Goal: Task Accomplishment & Management: Complete application form

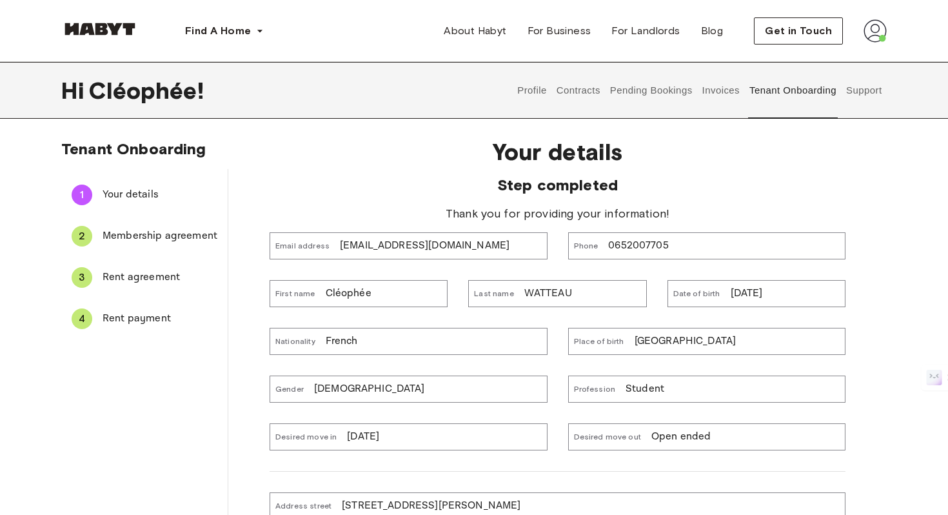
click at [168, 320] on span "Rent payment" at bounding box center [160, 318] width 115 height 15
click at [124, 320] on span "Rent payment" at bounding box center [160, 318] width 115 height 15
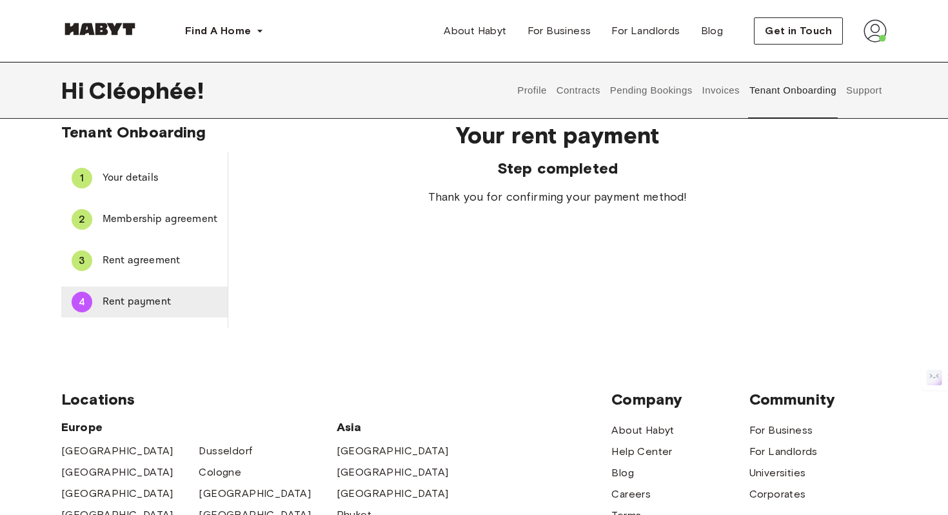
scroll to position [17, 0]
click at [644, 94] on button "Pending Bookings" at bounding box center [651, 90] width 86 height 57
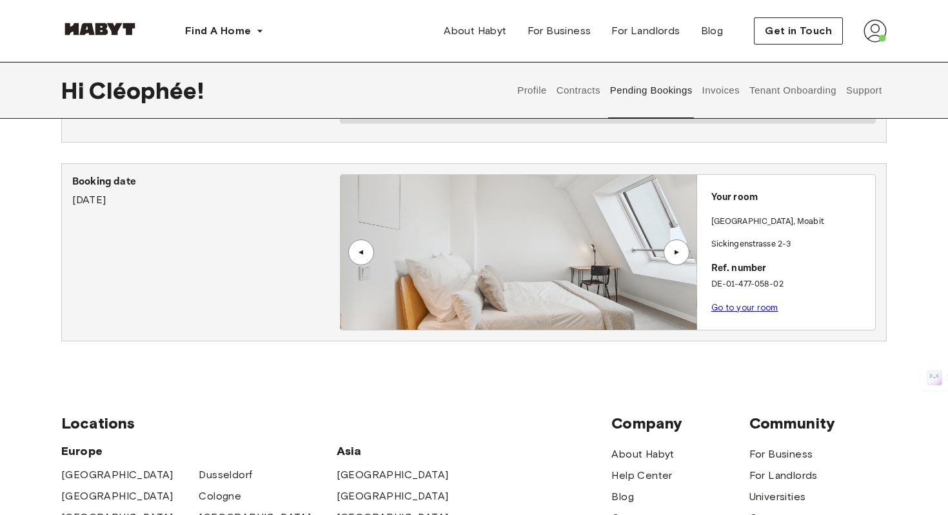
scroll to position [96, 0]
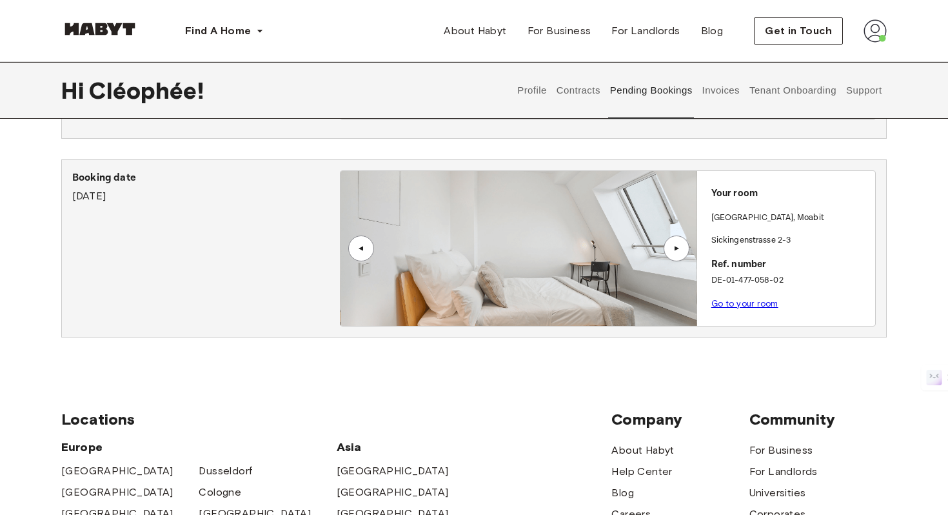
click at [570, 96] on button "Contracts" at bounding box center [578, 90] width 47 height 57
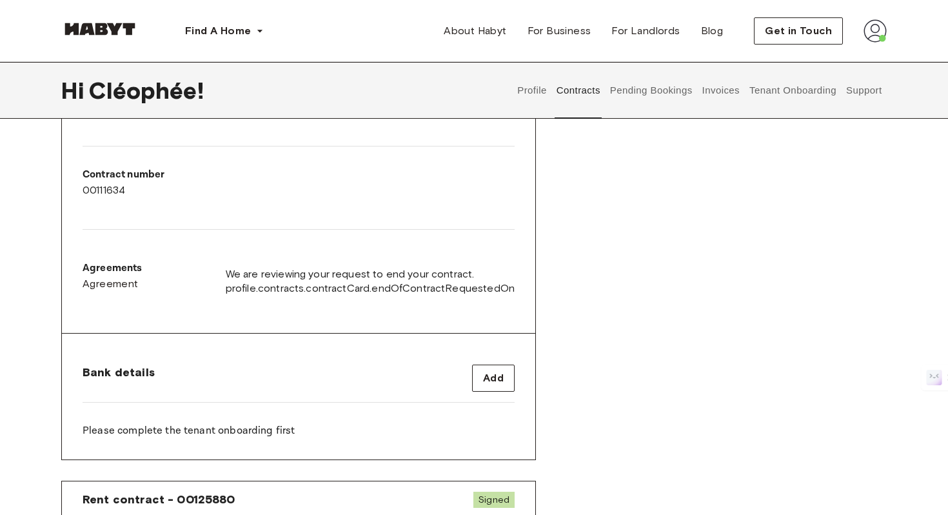
scroll to position [300, 0]
click at [777, 92] on button "Tenant Onboarding" at bounding box center [793, 90] width 90 height 57
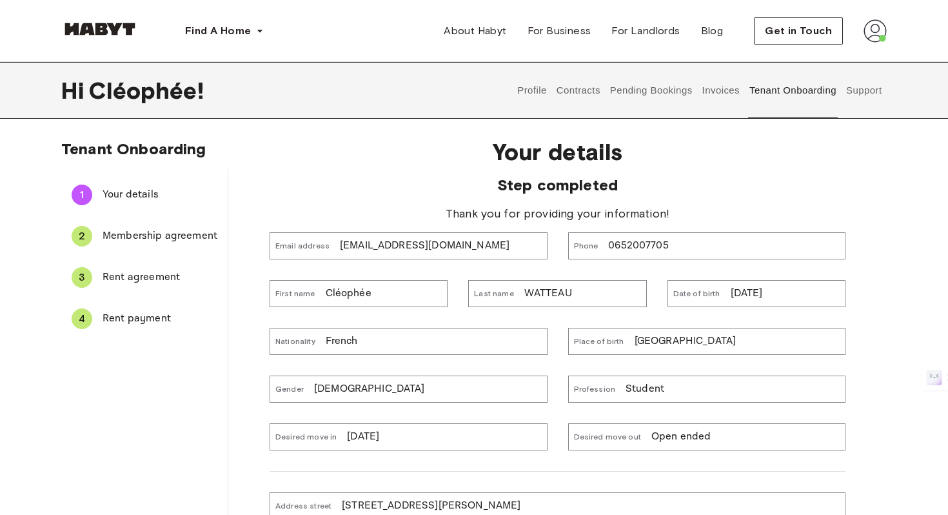
click at [130, 241] on span "Membership agreement" at bounding box center [160, 235] width 115 height 15
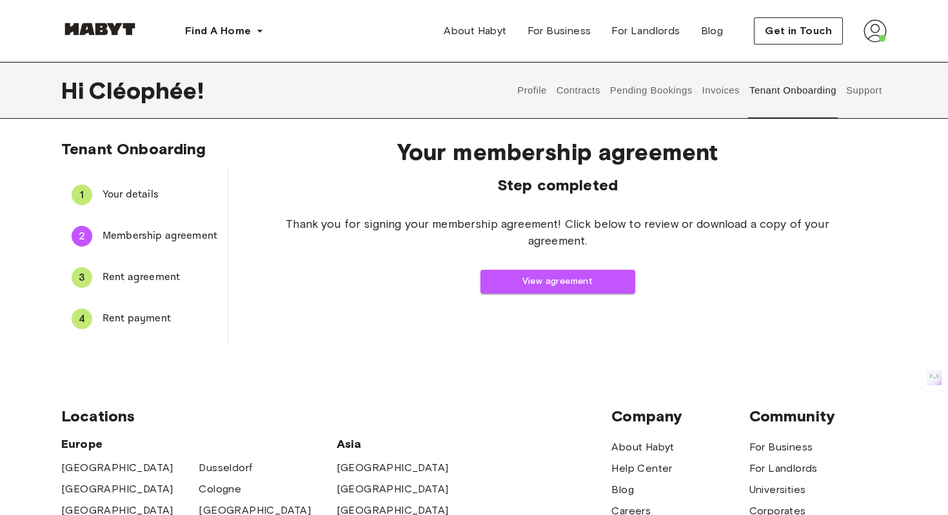
click at [133, 273] on span "Rent agreement" at bounding box center [160, 277] width 115 height 15
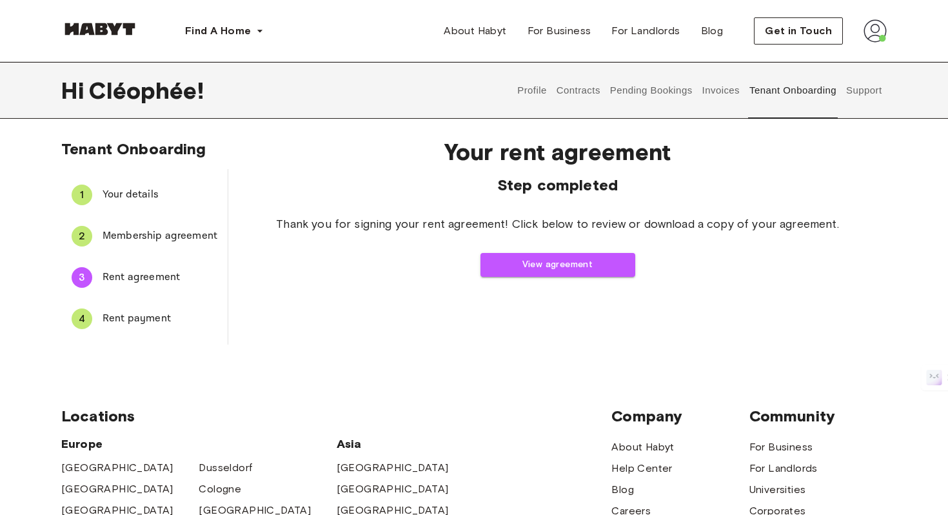
click at [157, 341] on ul "1 Your details 2 Membership agreement 3 Rent agreement 4 Rent payment" at bounding box center [144, 256] width 166 height 175
click at [145, 331] on div "4 Rent payment" at bounding box center [144, 318] width 166 height 31
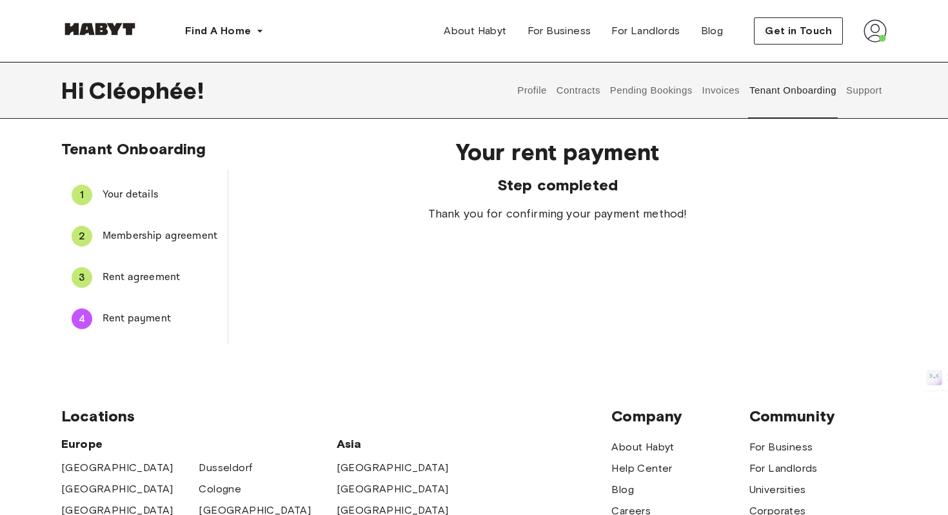
click at [568, 90] on button "Contracts" at bounding box center [578, 90] width 47 height 57
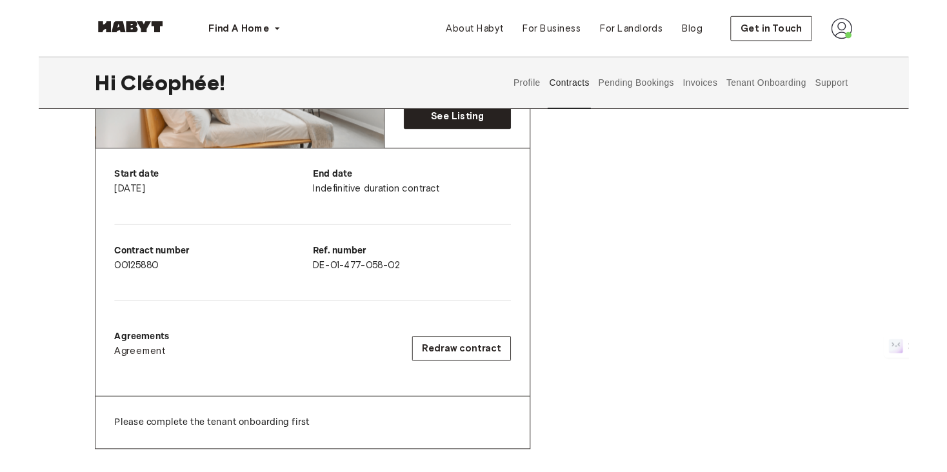
scroll to position [811, 0]
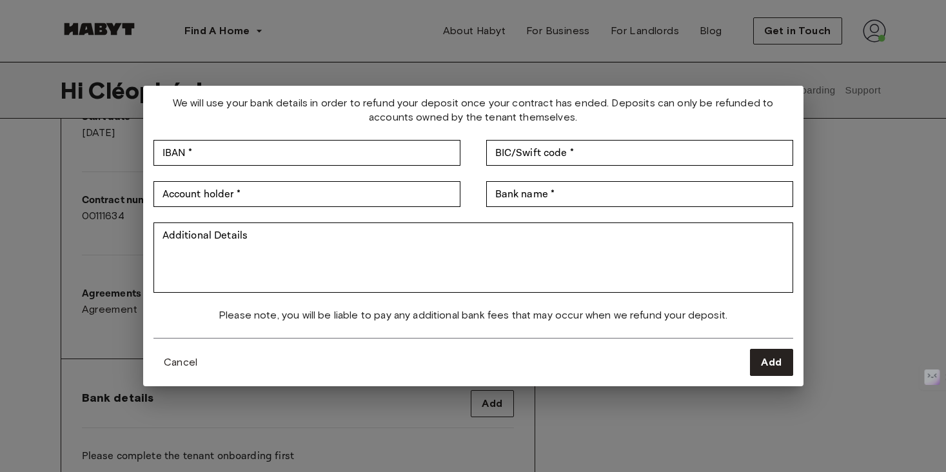
click at [856, 310] on div "We will use your bank details in order to refund your deposit once your contrac…" at bounding box center [473, 236] width 946 height 472
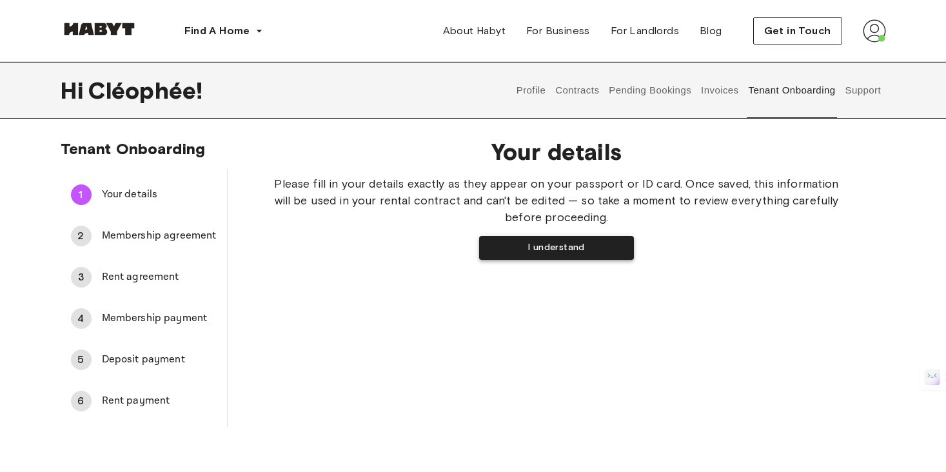
click at [544, 240] on button "I understand" at bounding box center [556, 248] width 155 height 24
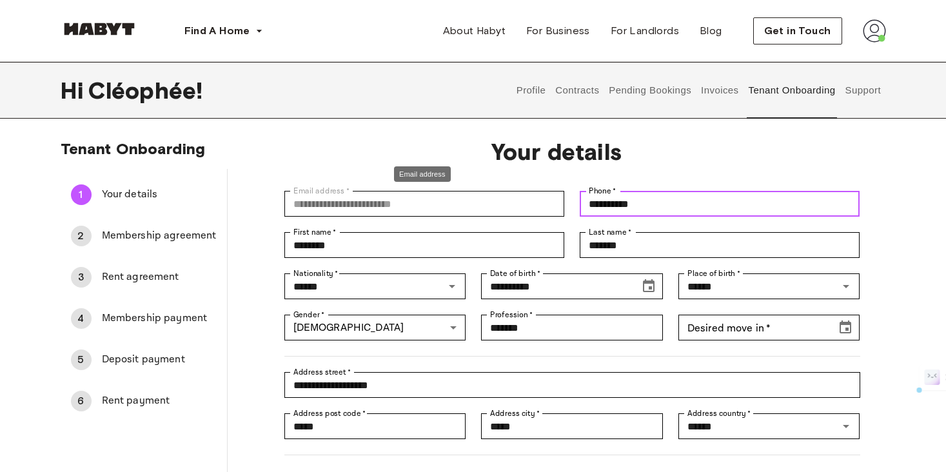
click at [614, 208] on input "**********" at bounding box center [720, 204] width 280 height 26
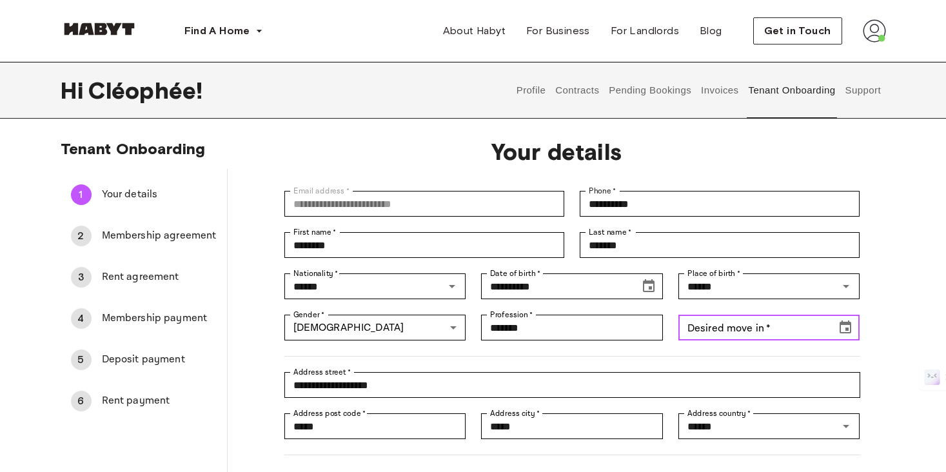
click at [729, 330] on input "Desired move in   *" at bounding box center [753, 328] width 150 height 26
click at [694, 335] on input "Desired move in   *" at bounding box center [753, 328] width 150 height 26
click at [851, 331] on icon "Choose date, selected date is Sep 11, 191" at bounding box center [846, 327] width 12 height 13
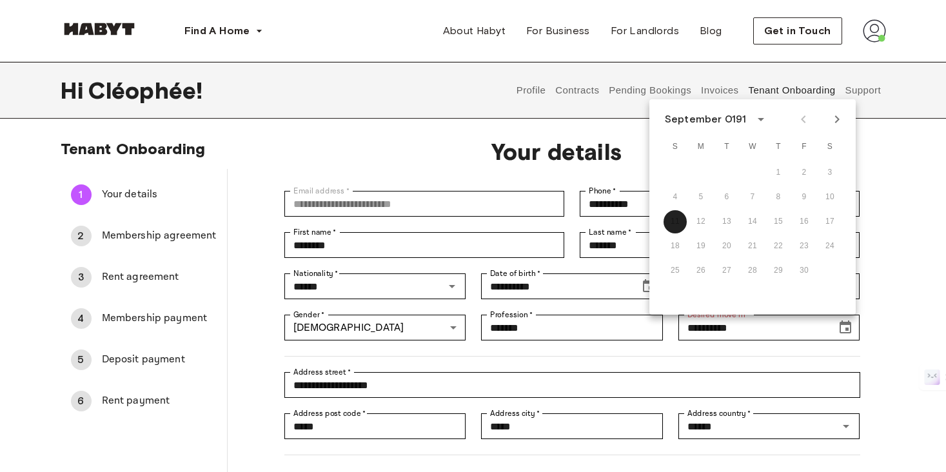
click at [802, 116] on div at bounding box center [820, 119] width 55 height 22
click at [755, 124] on icon "calendar view is open, switch to year view" at bounding box center [760, 119] width 15 height 15
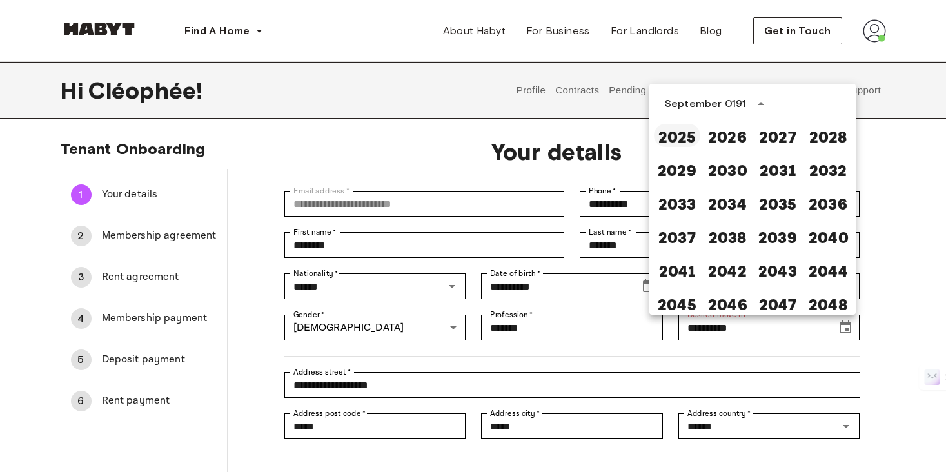
click at [669, 133] on button "2025" at bounding box center [677, 135] width 46 height 23
type input "**********"
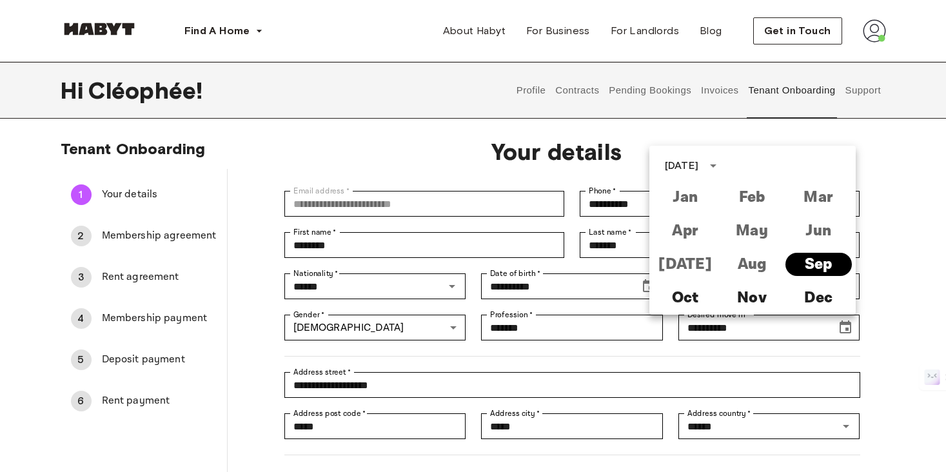
click at [818, 269] on button "Sep" at bounding box center [819, 264] width 66 height 23
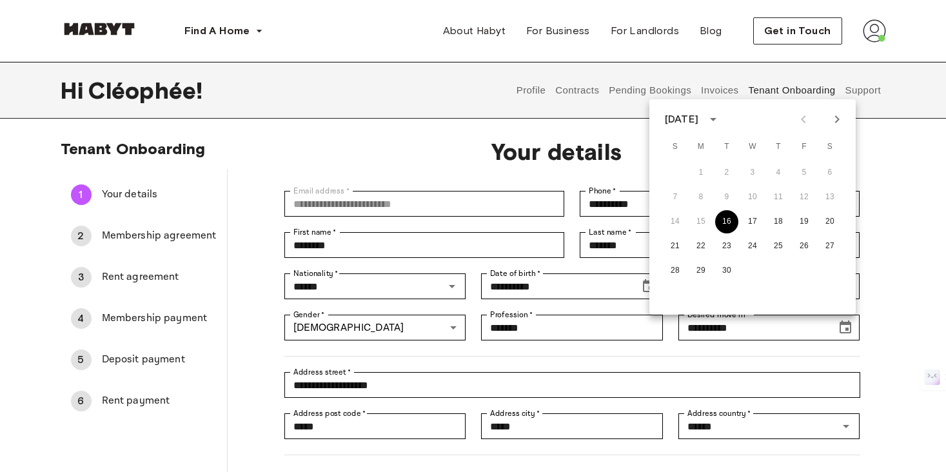
click at [732, 223] on button "16" at bounding box center [726, 221] width 23 height 23
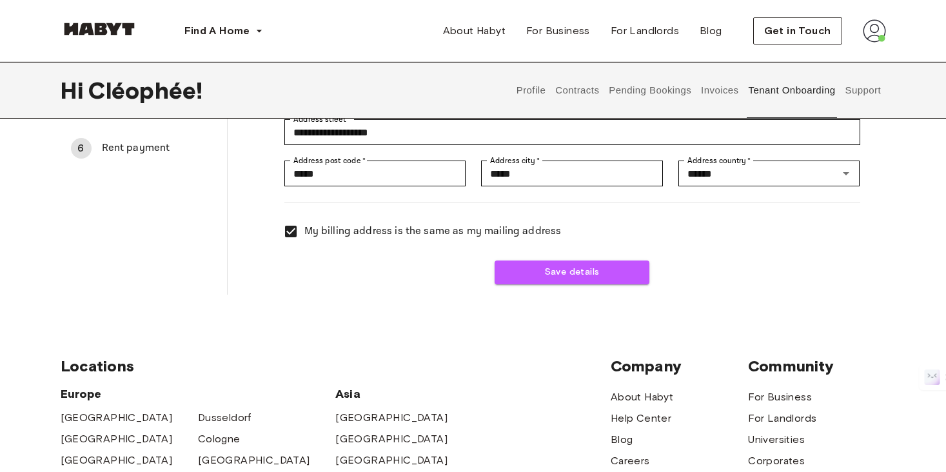
scroll to position [232, 0]
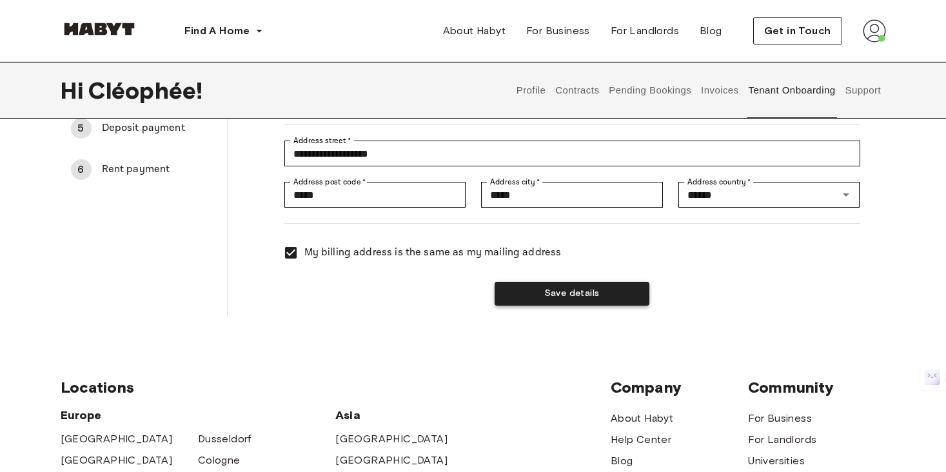
click at [522, 300] on button "Save details" at bounding box center [572, 294] width 155 height 24
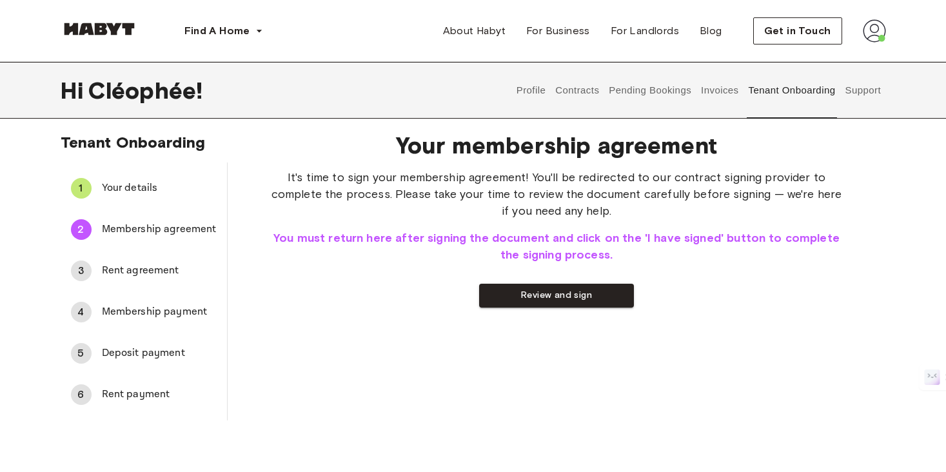
scroll to position [0, 0]
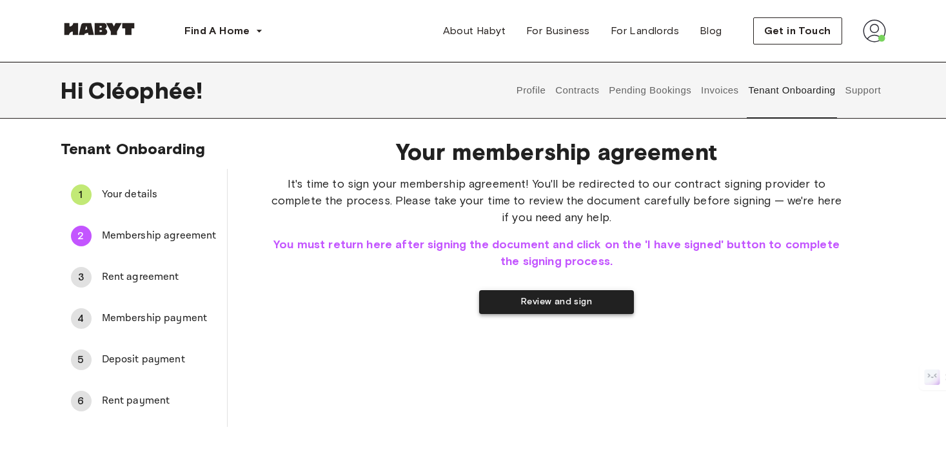
click at [566, 297] on button "Review and sign" at bounding box center [556, 302] width 155 height 24
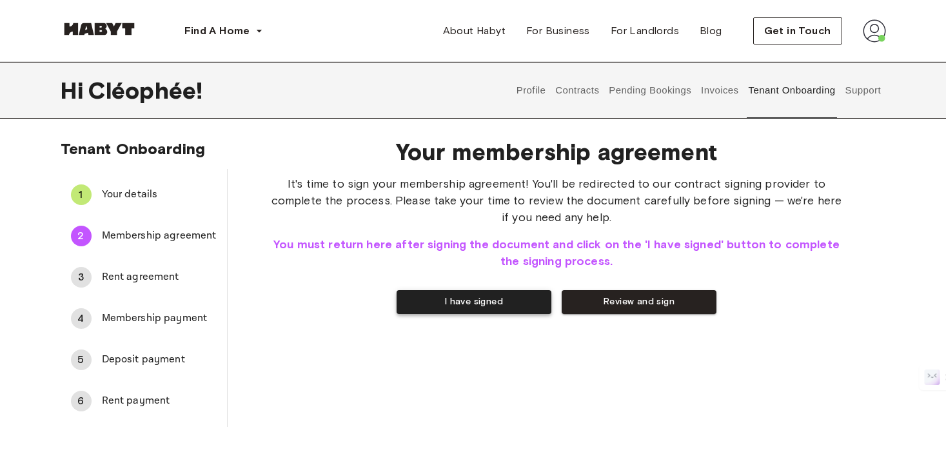
click at [486, 303] on button "I have signed" at bounding box center [474, 302] width 155 height 24
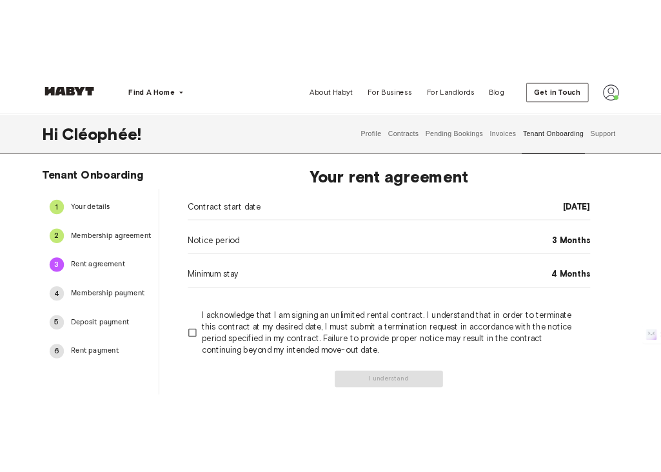
scroll to position [28, 0]
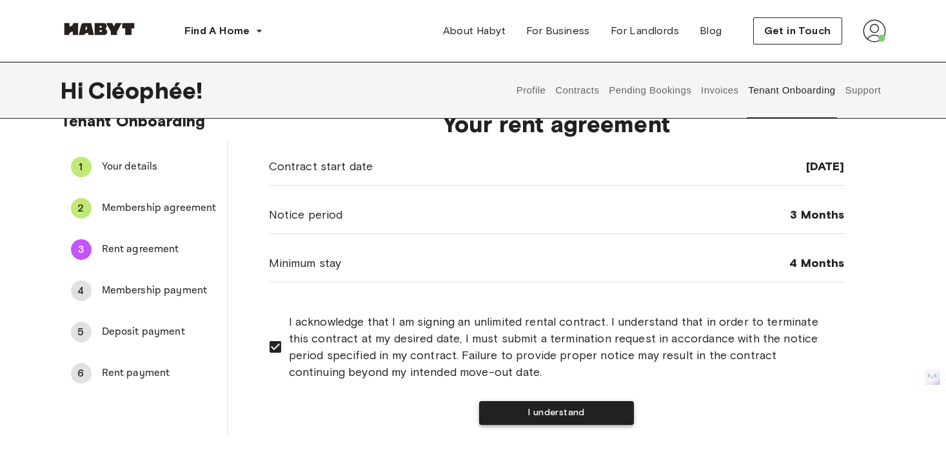
click at [548, 413] on button "I understand" at bounding box center [556, 413] width 155 height 24
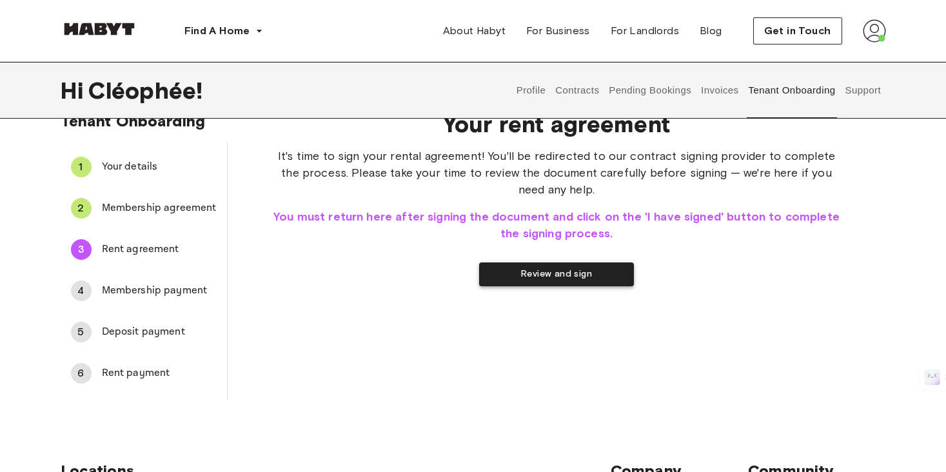
click at [509, 273] on button "Review and sign" at bounding box center [556, 274] width 155 height 24
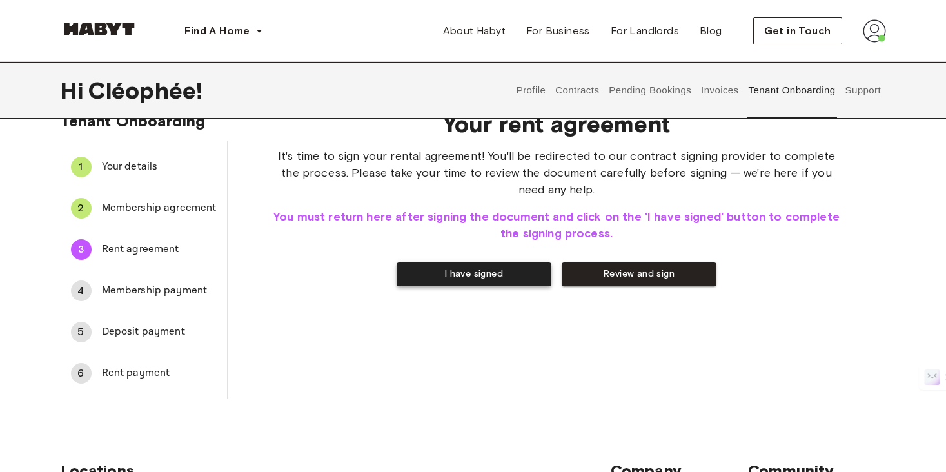
click at [428, 271] on button "I have signed" at bounding box center [474, 274] width 155 height 24
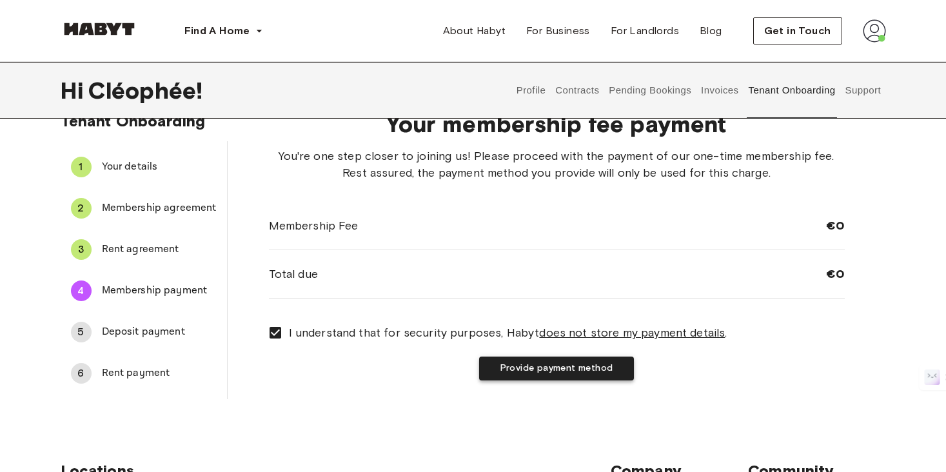
click at [564, 363] on button "Provide payment method" at bounding box center [556, 369] width 155 height 24
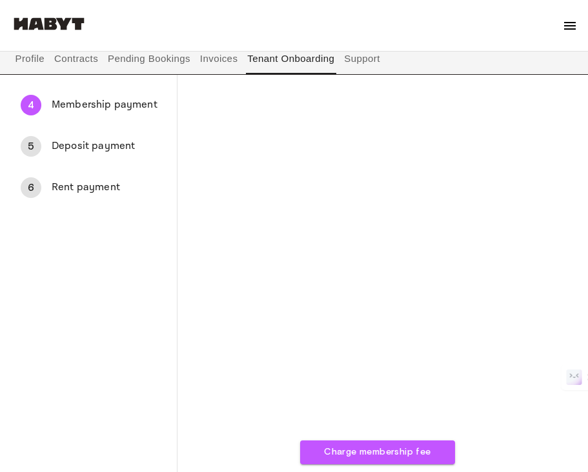
scroll to position [216, 0]
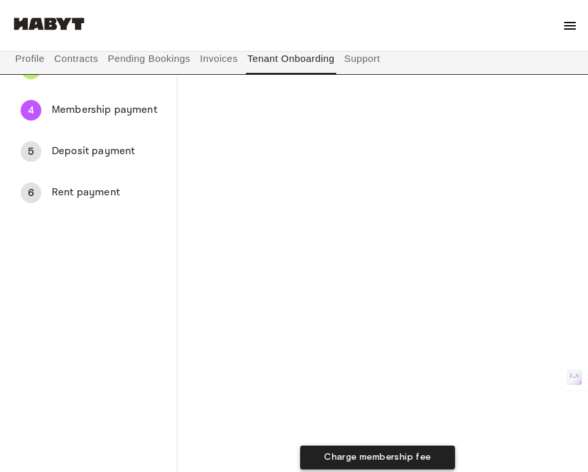
click at [362, 453] on button "Charge membership fee" at bounding box center [377, 458] width 155 height 24
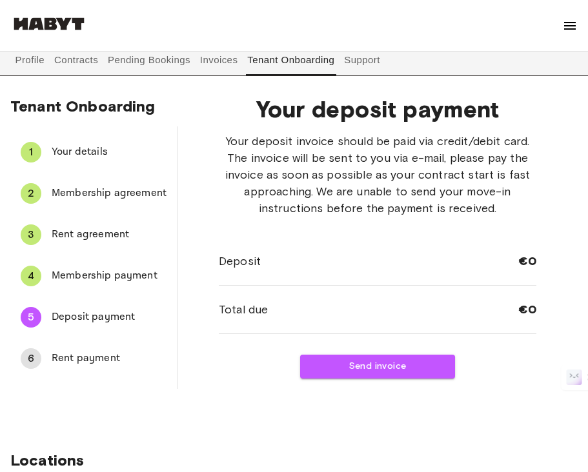
scroll to position [51, 0]
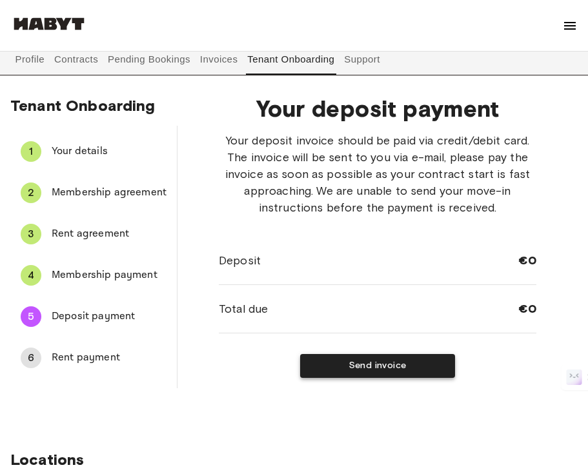
click at [361, 375] on button "Send invoice" at bounding box center [377, 366] width 155 height 24
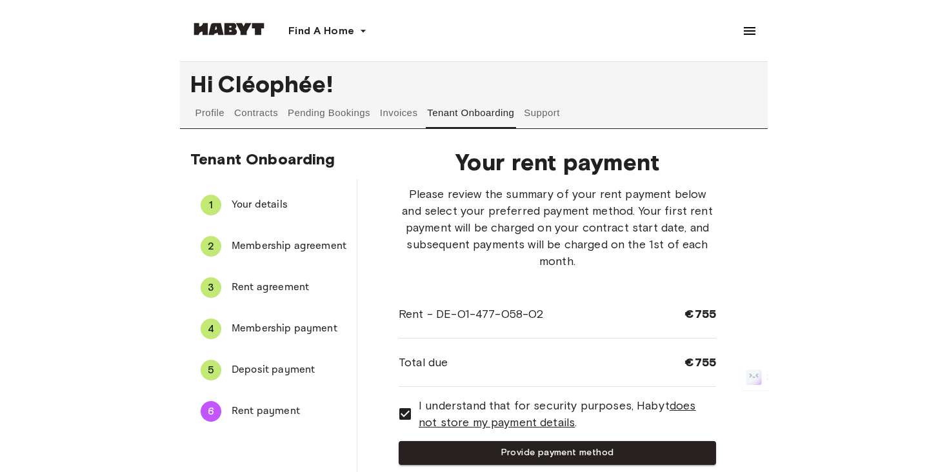
scroll to position [0, 0]
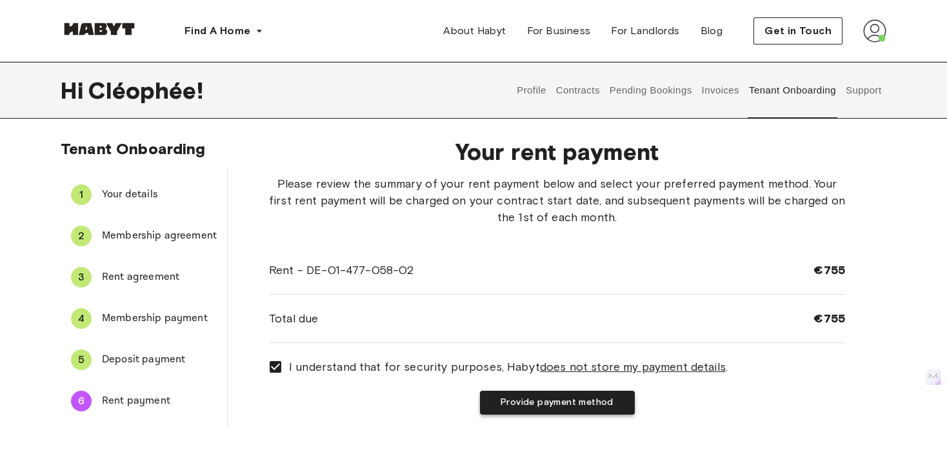
click at [602, 410] on button "Provide payment method" at bounding box center [557, 403] width 155 height 24
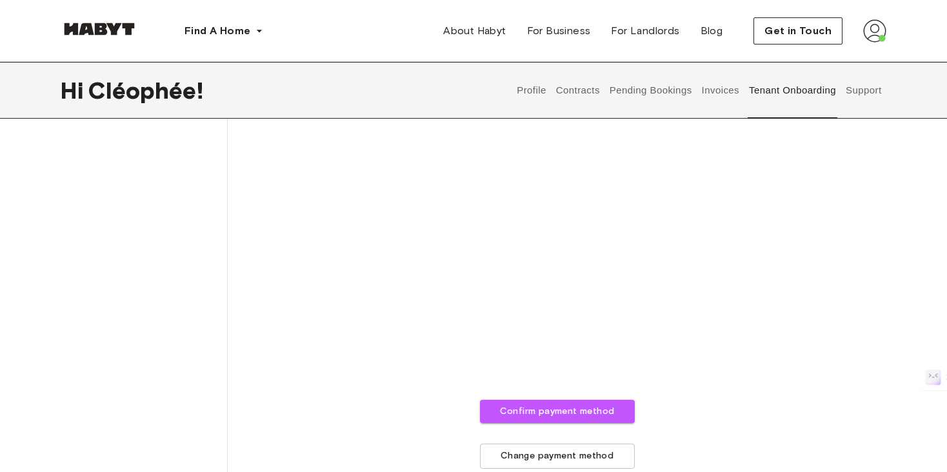
scroll to position [345, 0]
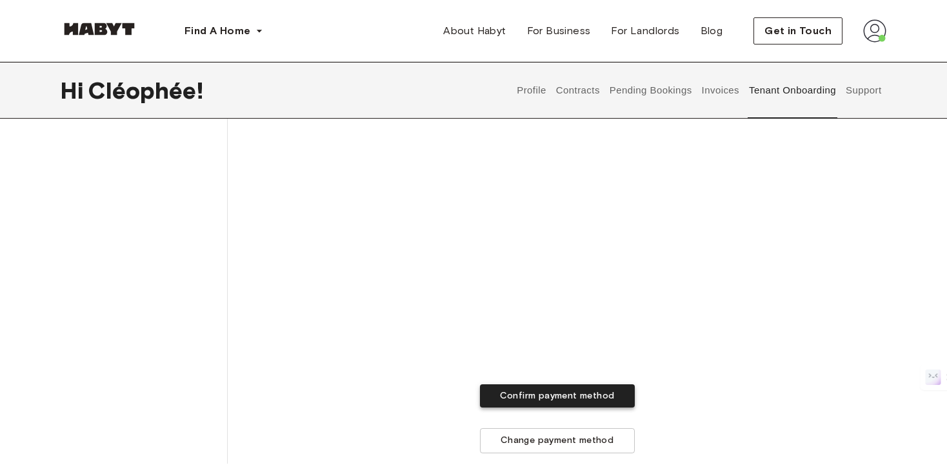
click at [517, 399] on button "Confirm payment method" at bounding box center [557, 396] width 155 height 24
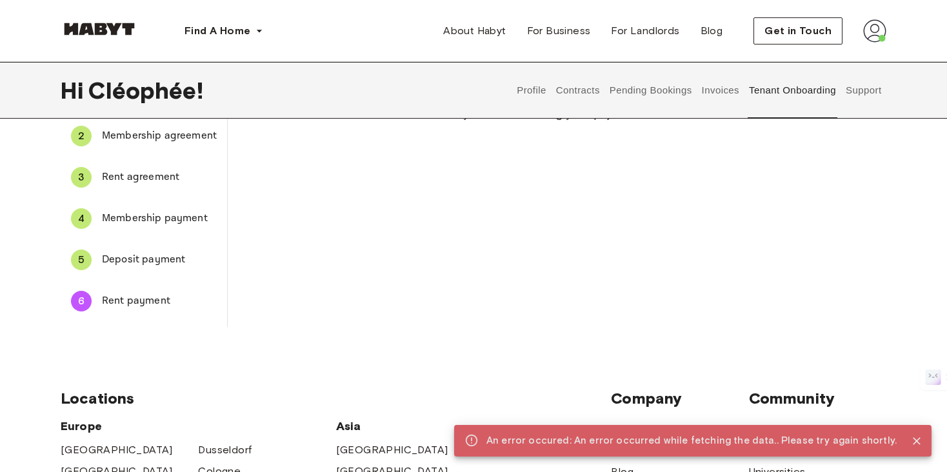
scroll to position [0, 0]
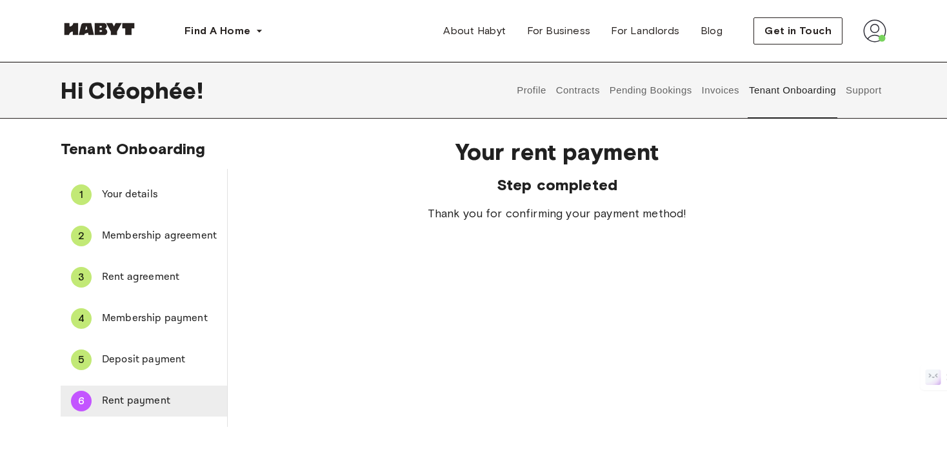
click at [120, 403] on span "Rent payment" at bounding box center [159, 400] width 115 height 15
click at [130, 401] on span "Rent payment" at bounding box center [159, 400] width 115 height 15
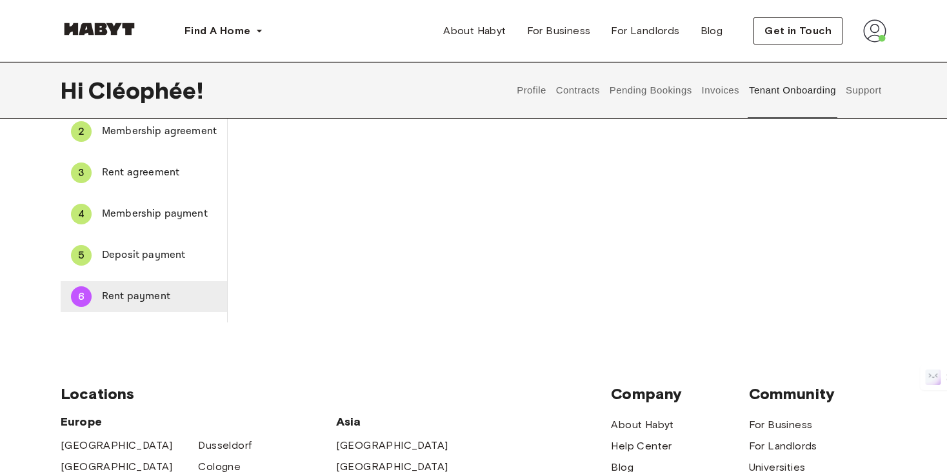
scroll to position [50, 0]
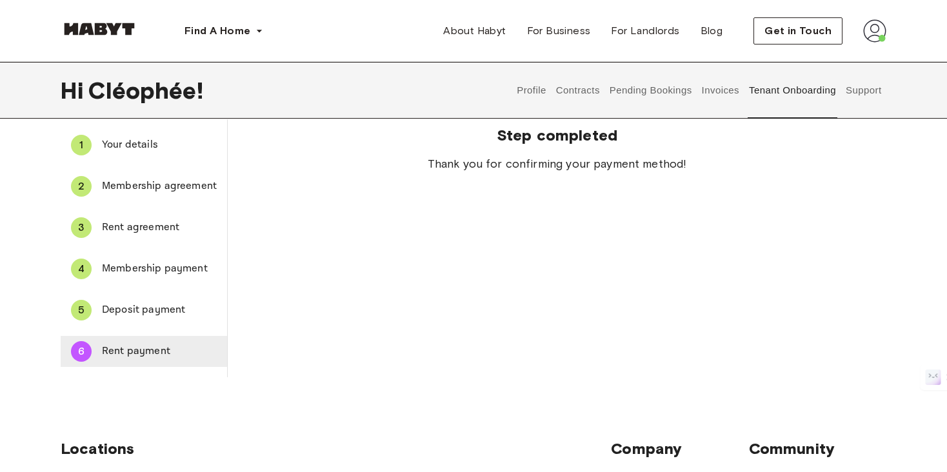
click at [128, 354] on span "Rent payment" at bounding box center [159, 351] width 115 height 15
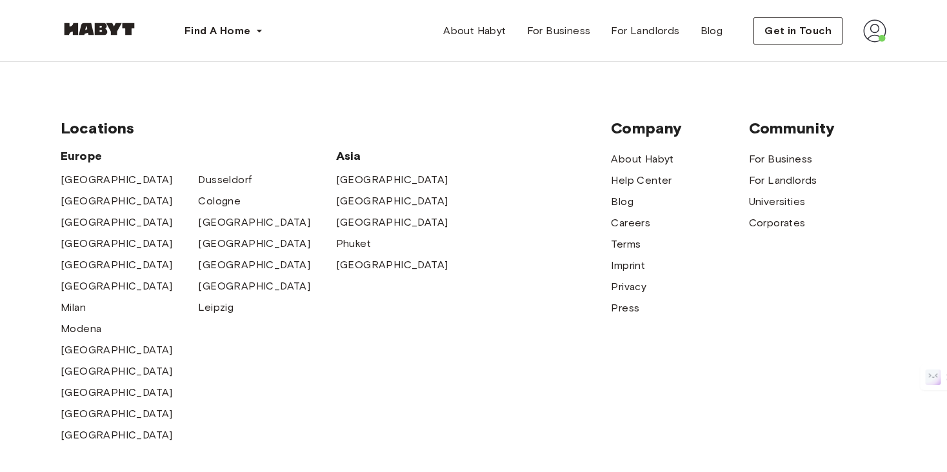
scroll to position [8, 0]
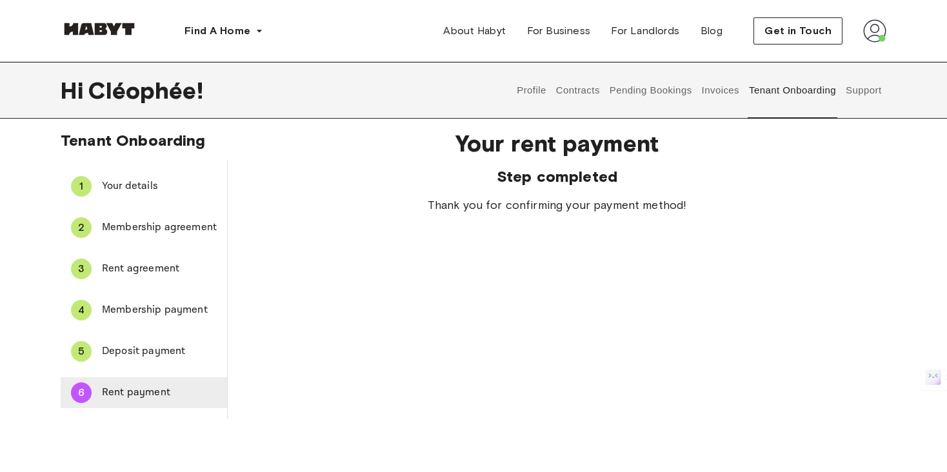
click at [137, 396] on span "Rent payment" at bounding box center [159, 392] width 115 height 15
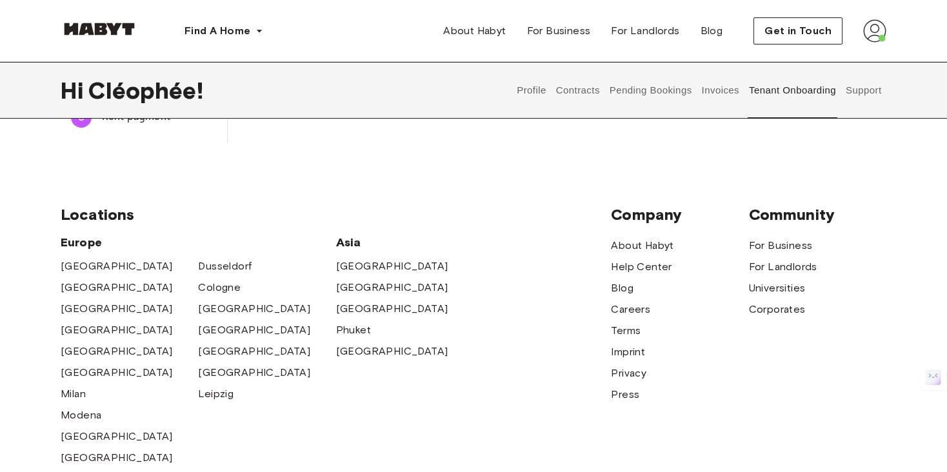
scroll to position [121, 0]
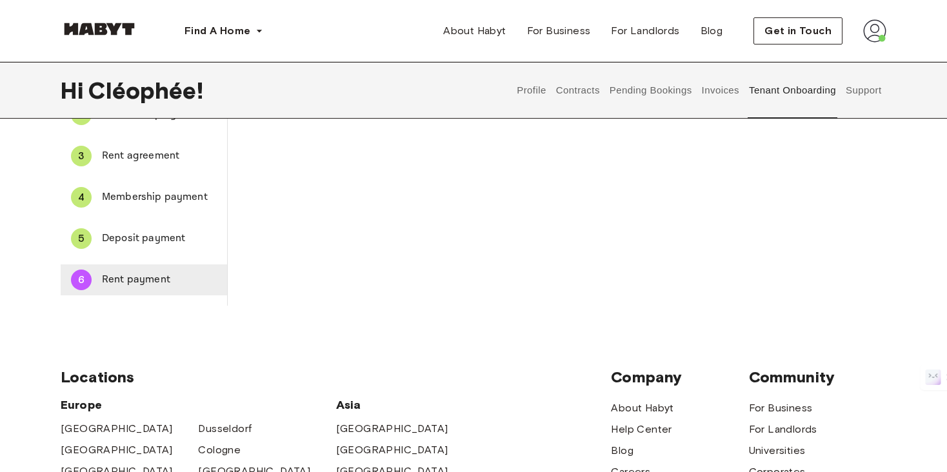
click at [146, 284] on span "Rent payment" at bounding box center [159, 279] width 115 height 15
click at [143, 217] on li "4 Membership payment" at bounding box center [144, 197] width 166 height 41
click at [134, 197] on span "Membership payment" at bounding box center [159, 197] width 115 height 15
click at [126, 289] on div "6 Rent payment" at bounding box center [144, 279] width 166 height 31
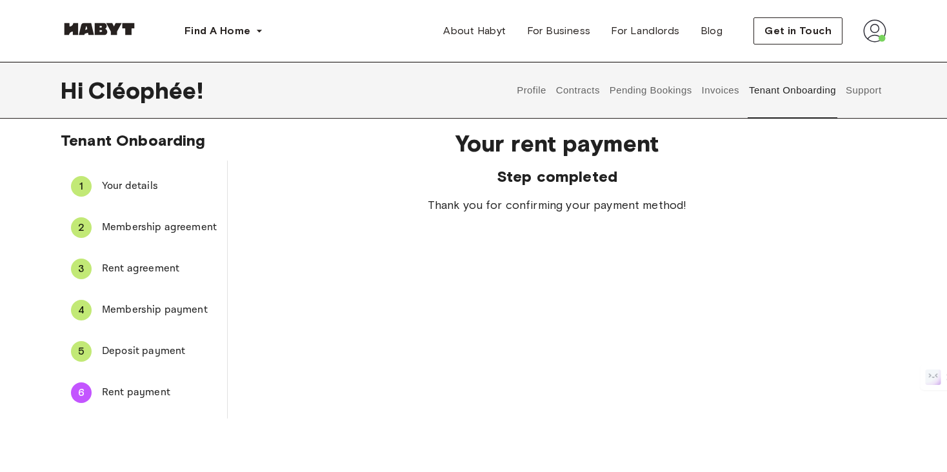
scroll to position [12, 0]
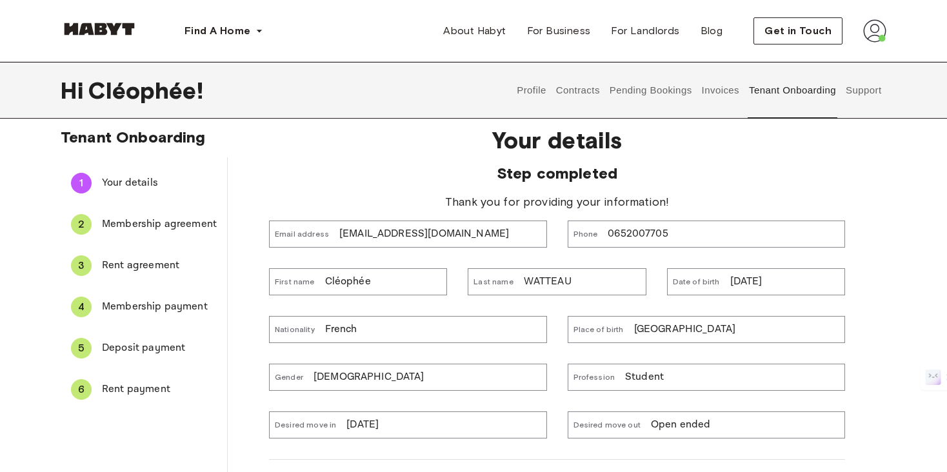
click at [145, 383] on span "Rent payment" at bounding box center [159, 389] width 115 height 15
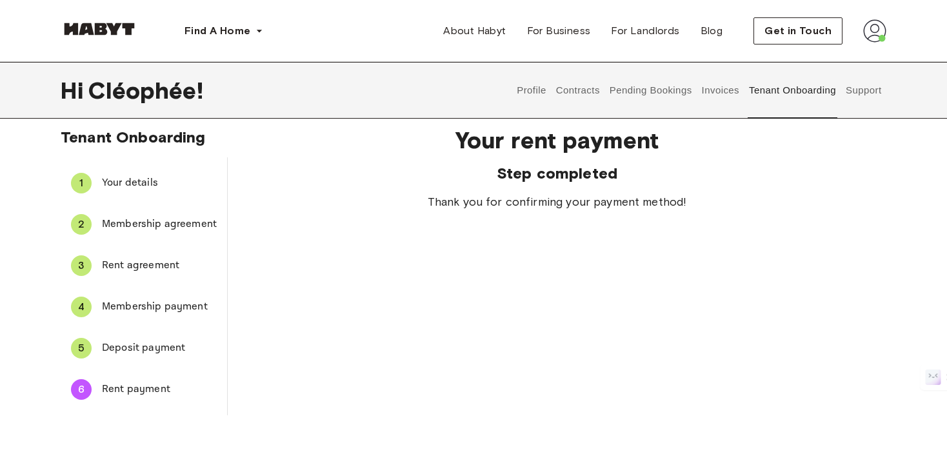
click at [150, 344] on span "Deposit payment" at bounding box center [159, 348] width 115 height 15
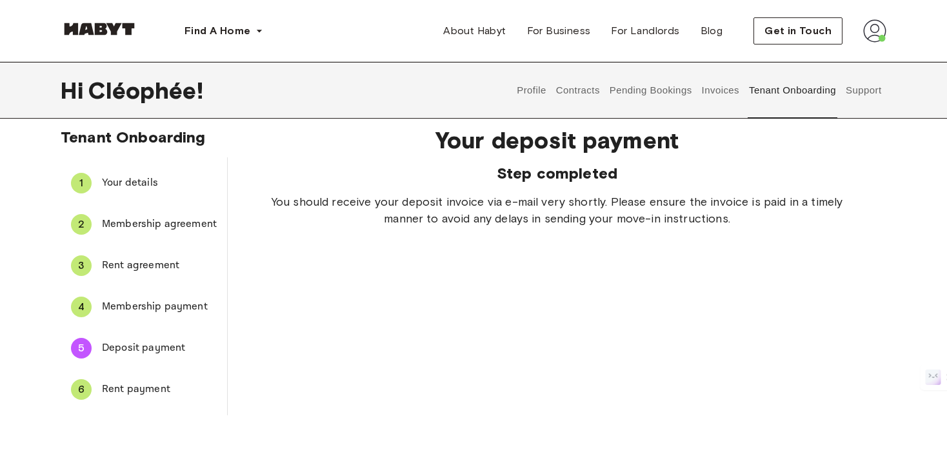
click at [145, 301] on span "Membership payment" at bounding box center [159, 306] width 115 height 15
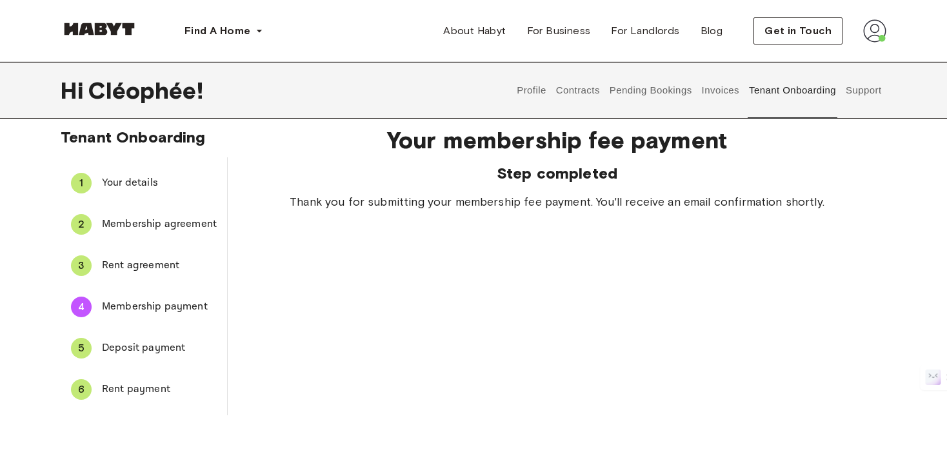
click at [98, 253] on div "3 Rent agreement" at bounding box center [144, 265] width 166 height 31
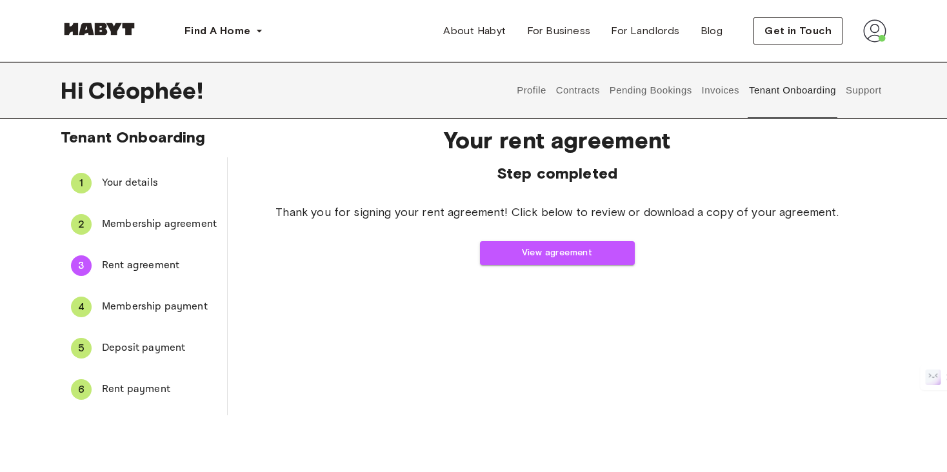
click at [148, 241] on li "2 Membership agreement" at bounding box center [144, 224] width 166 height 41
click at [140, 213] on div "2 Membership agreement" at bounding box center [144, 224] width 166 height 31
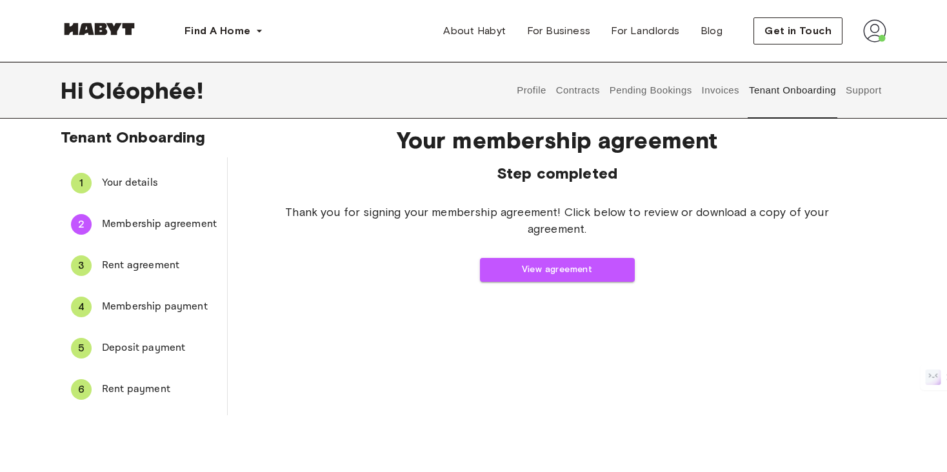
click at [137, 179] on span "Your details" at bounding box center [159, 182] width 115 height 15
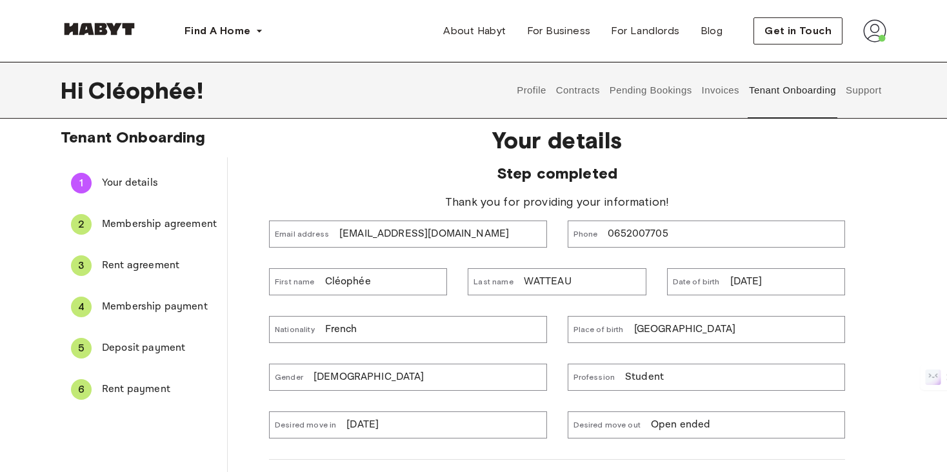
click at [143, 377] on div "6 Rent payment" at bounding box center [144, 389] width 166 height 31
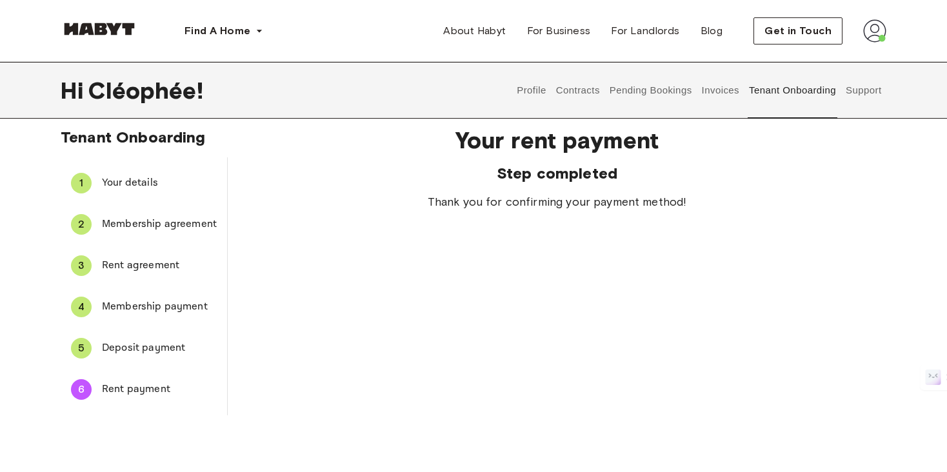
click at [589, 90] on button "Contracts" at bounding box center [577, 90] width 47 height 57
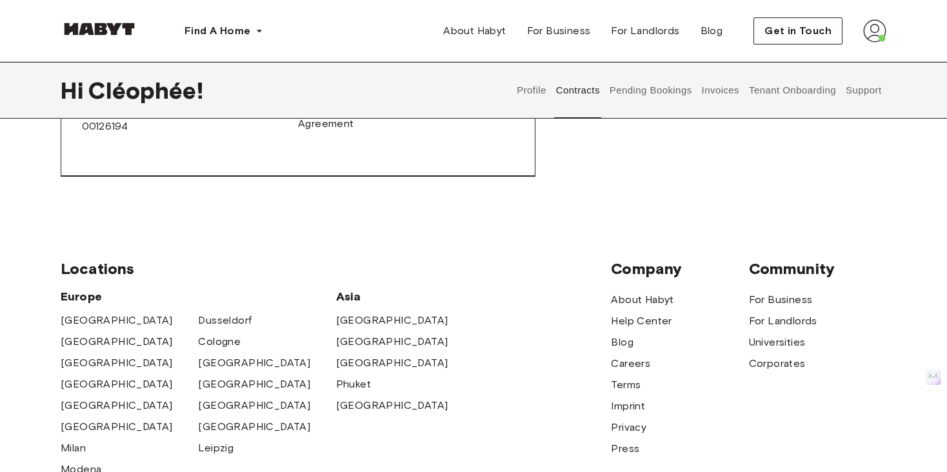
scroll to position [1674, 0]
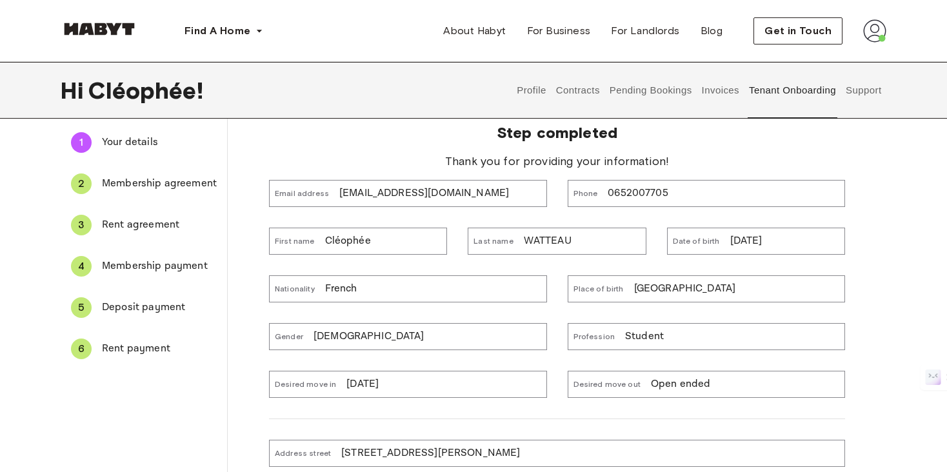
scroll to position [75, 0]
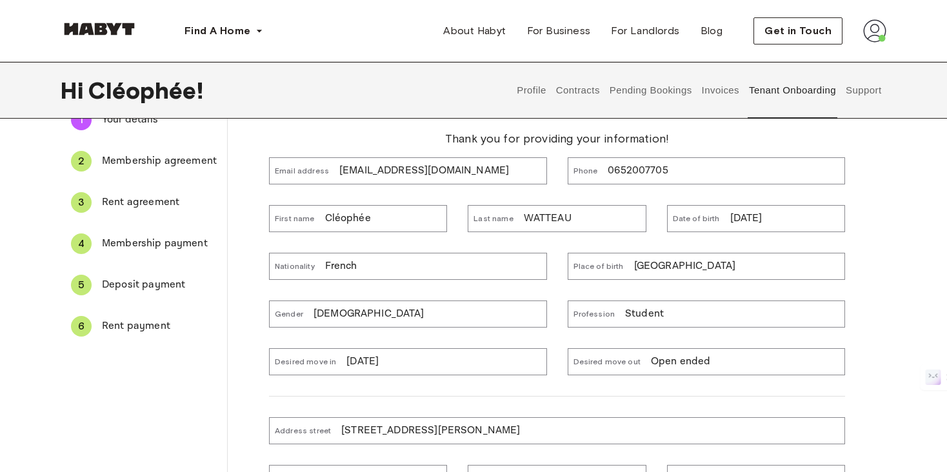
click at [117, 330] on span "Rent payment" at bounding box center [159, 326] width 115 height 15
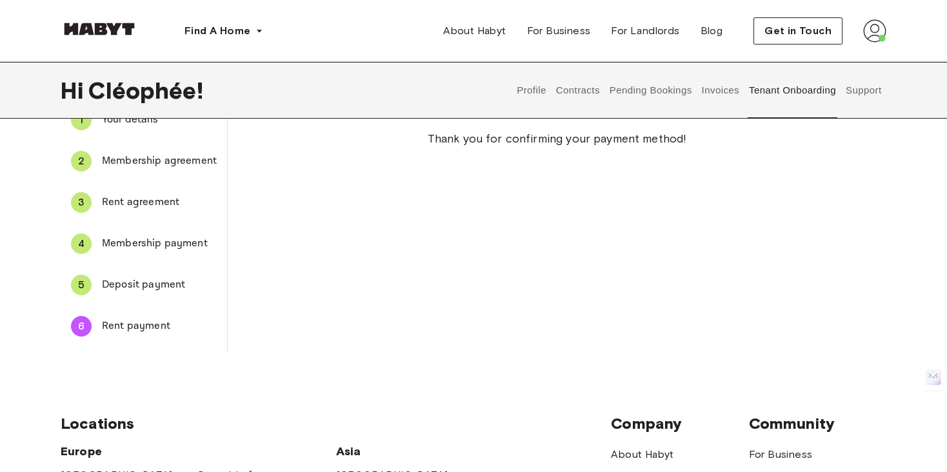
click at [173, 264] on li "5 Deposit payment" at bounding box center [144, 284] width 166 height 41
click at [167, 279] on span "Deposit payment" at bounding box center [159, 284] width 115 height 15
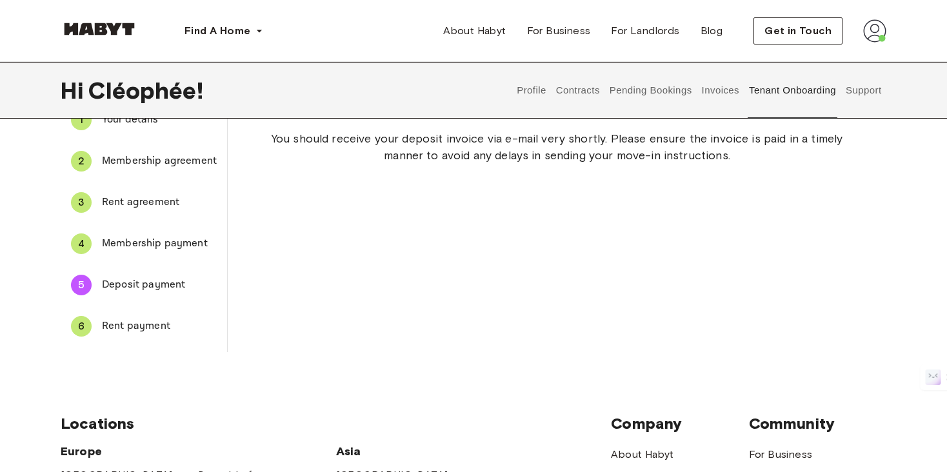
click at [170, 252] on div "4 Membership payment" at bounding box center [144, 243] width 166 height 31
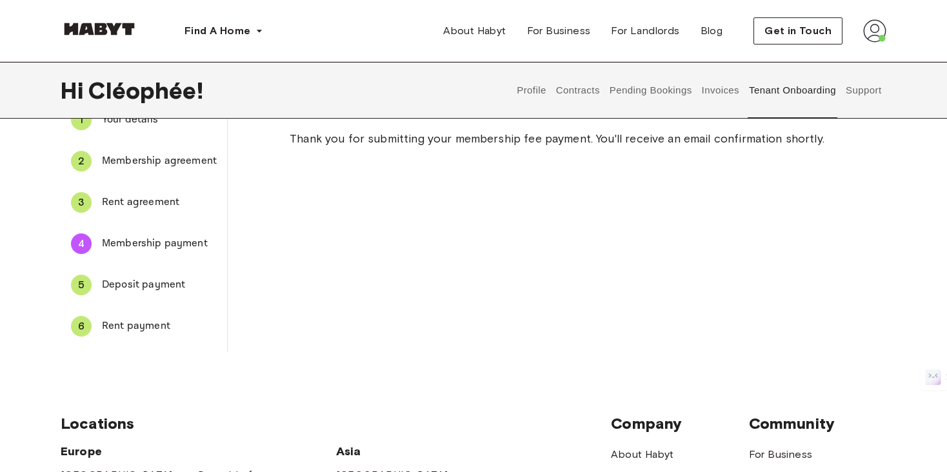
click at [165, 210] on div "3 Rent agreement" at bounding box center [144, 202] width 166 height 31
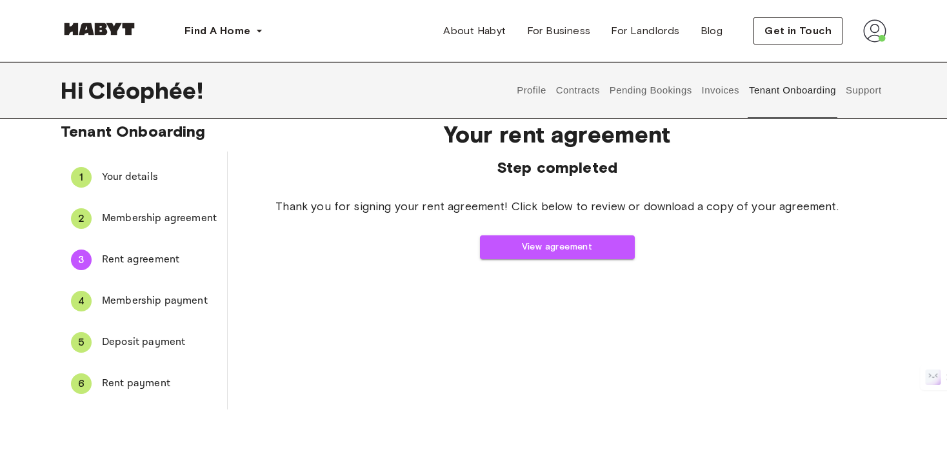
scroll to position [8, 0]
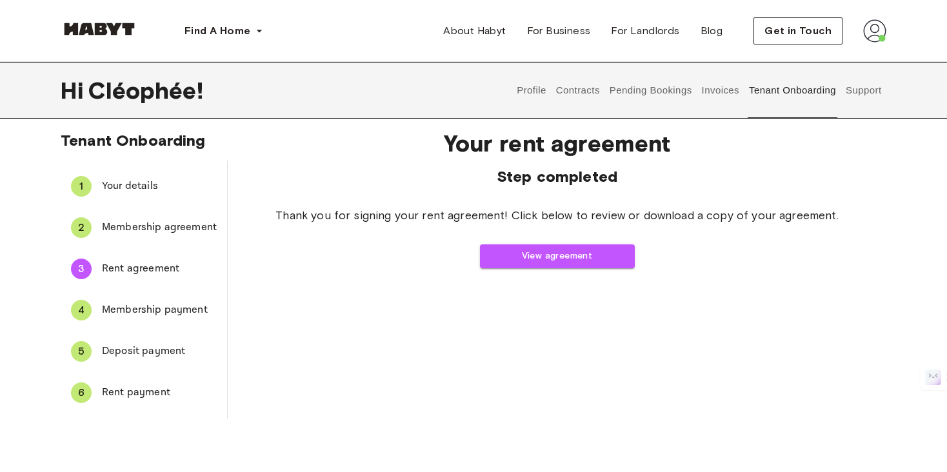
click at [583, 94] on button "Contracts" at bounding box center [577, 90] width 47 height 57
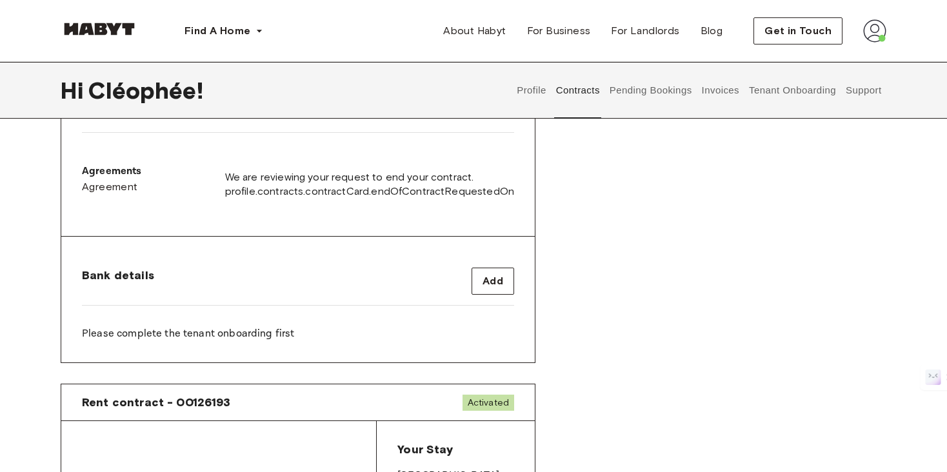
scroll to position [396, 0]
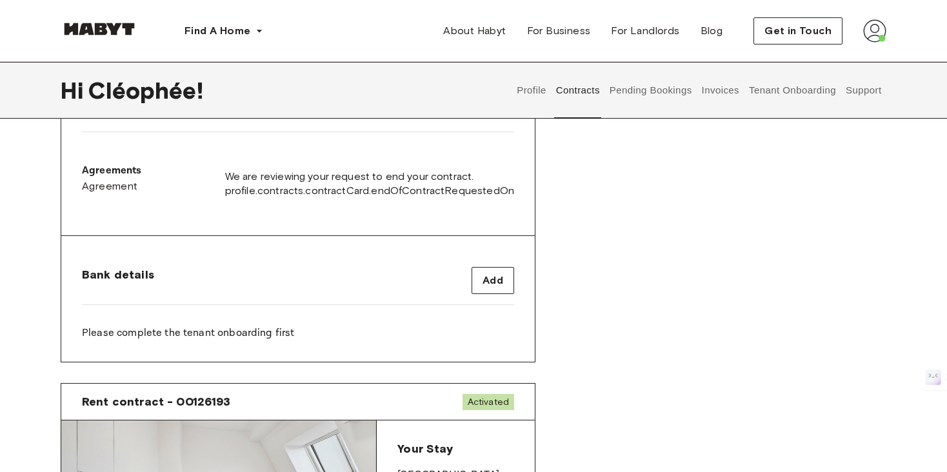
click at [718, 98] on button "Invoices" at bounding box center [720, 90] width 41 height 57
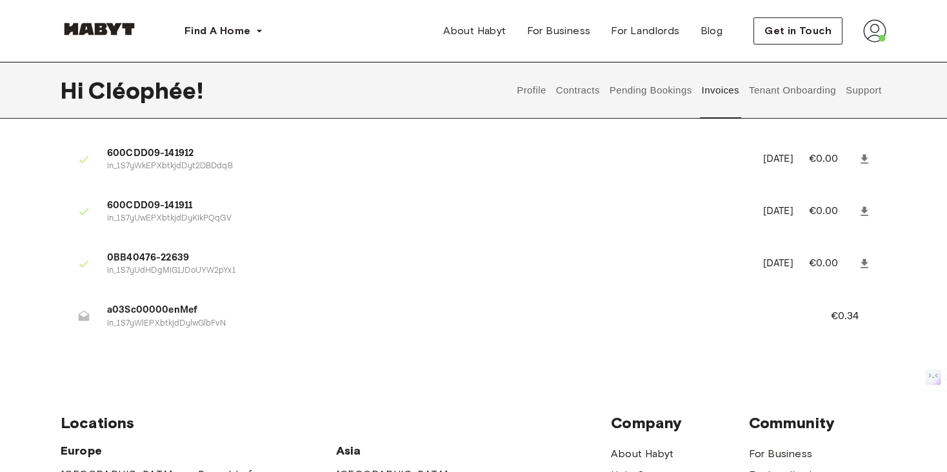
scroll to position [573, 0]
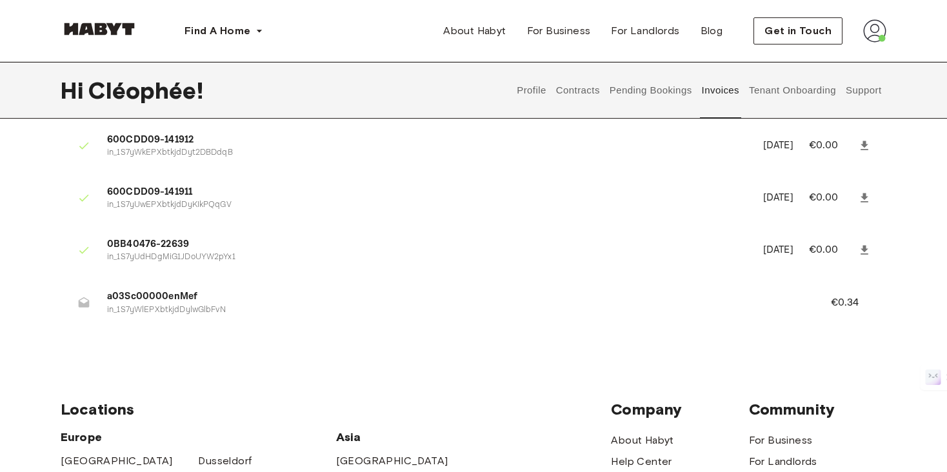
click at [568, 92] on button "Contracts" at bounding box center [577, 90] width 47 height 57
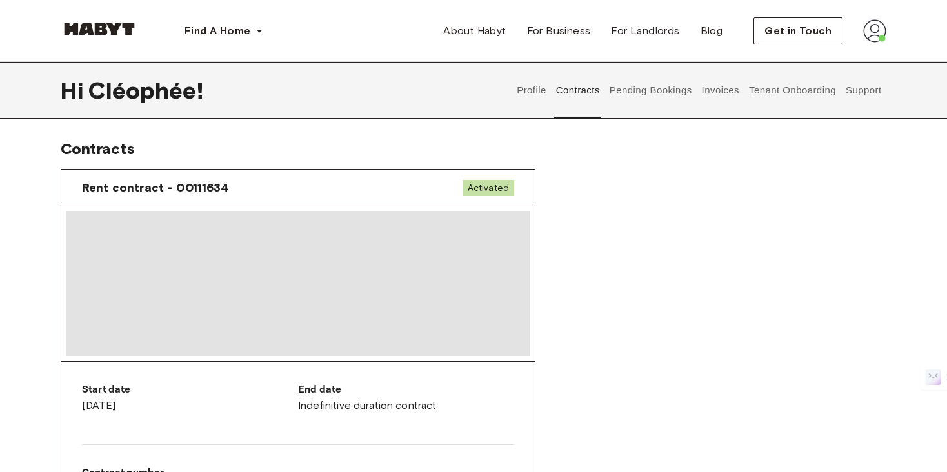
click at [664, 96] on button "Pending Bookings" at bounding box center [651, 90] width 86 height 57
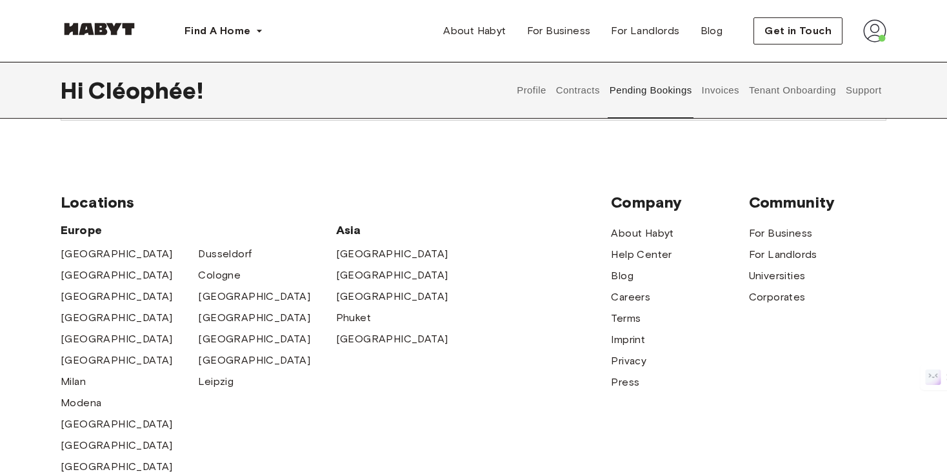
scroll to position [341, 0]
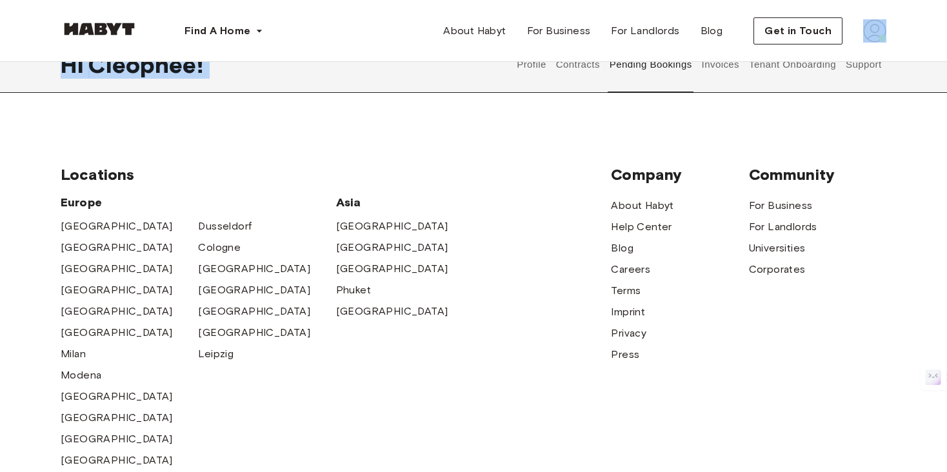
click at [588, 62] on div "Find A Home Europe Amsterdam Berlin Frankfurt Hamburg Lisbon Madrid Milan Moden…" at bounding box center [473, 187] width 947 height 1057
click at [580, 68] on button "Contracts" at bounding box center [577, 64] width 47 height 57
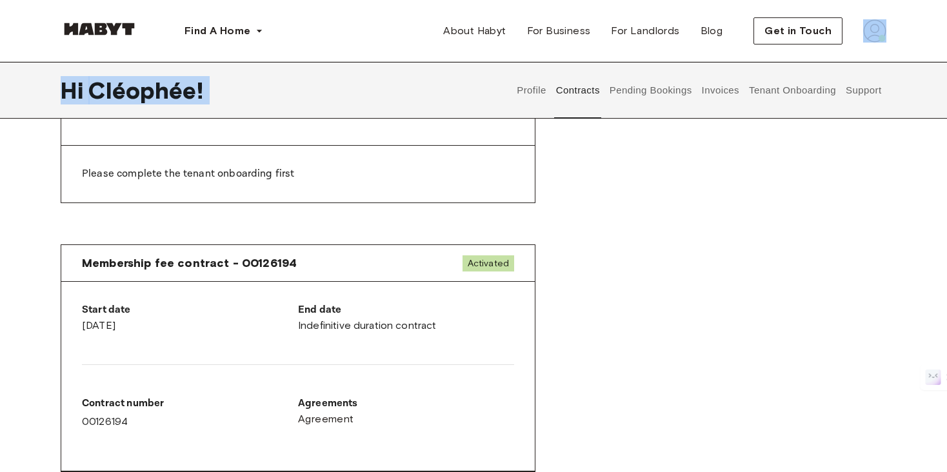
scroll to position [1110, 0]
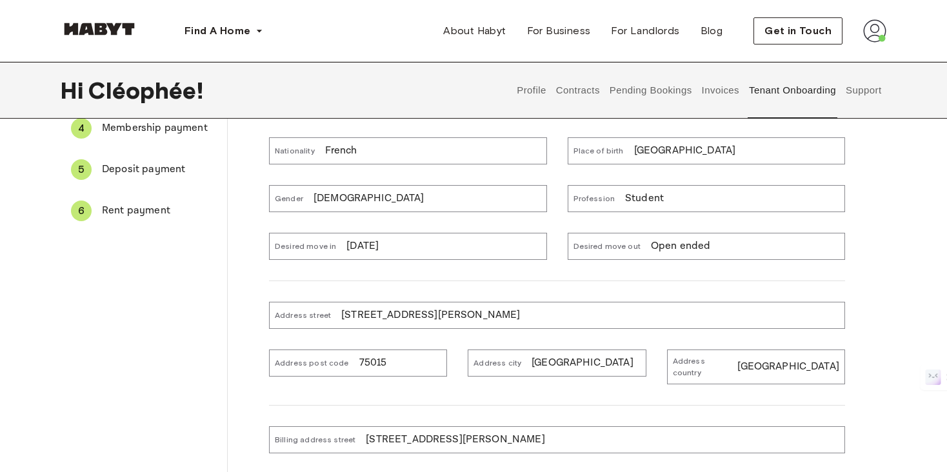
scroll to position [138, 0]
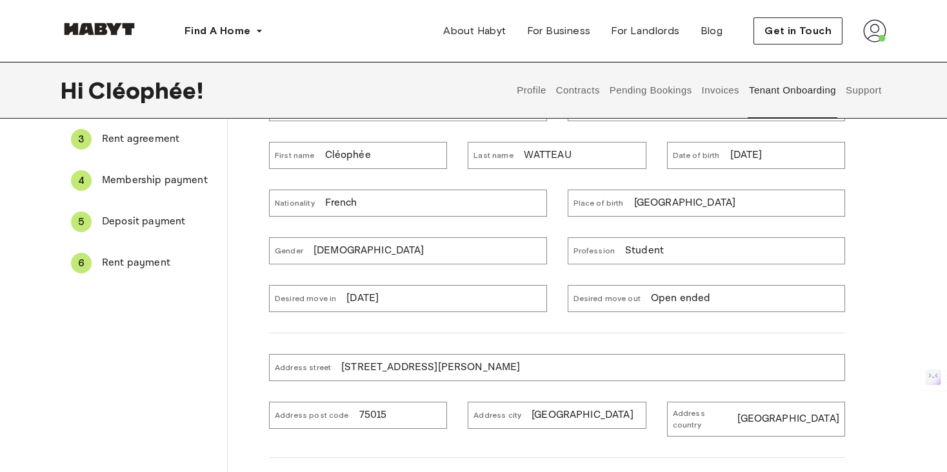
click at [537, 88] on button "Profile" at bounding box center [531, 90] width 33 height 57
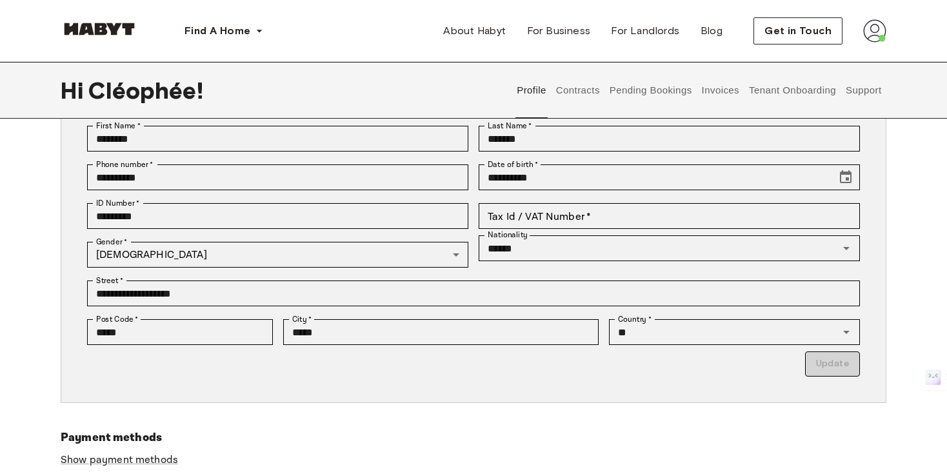
click at [578, 84] on button "Contracts" at bounding box center [577, 90] width 47 height 57
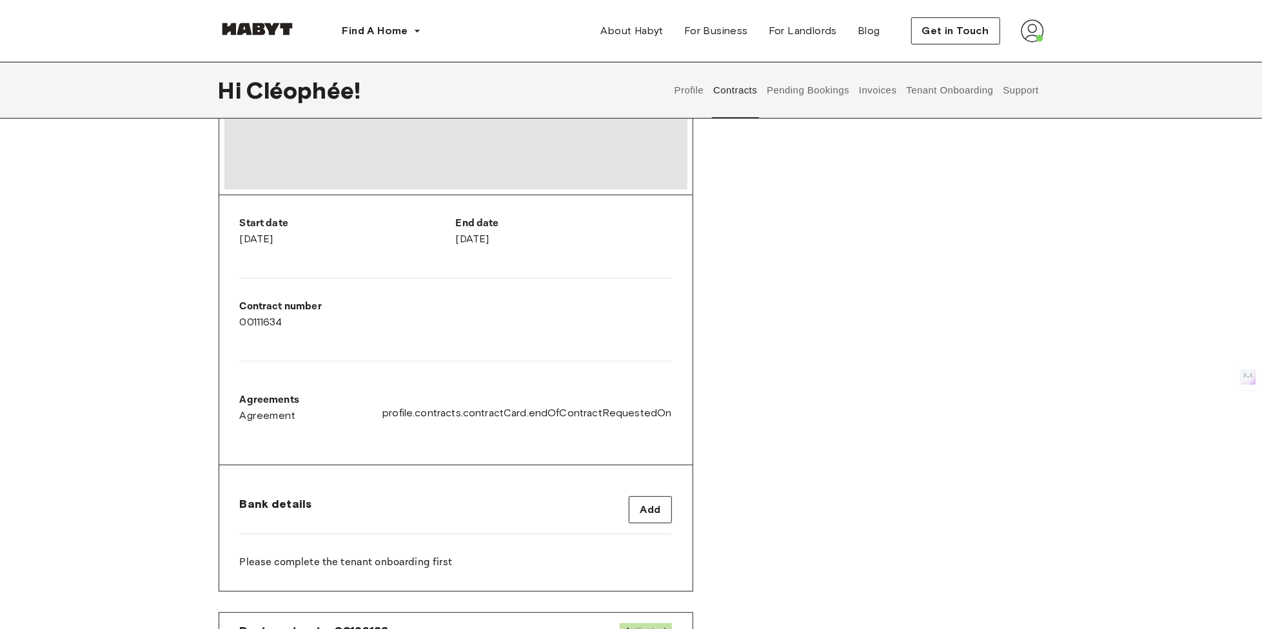
scroll to position [166, 0]
